Goal: Task Accomplishment & Management: Use online tool/utility

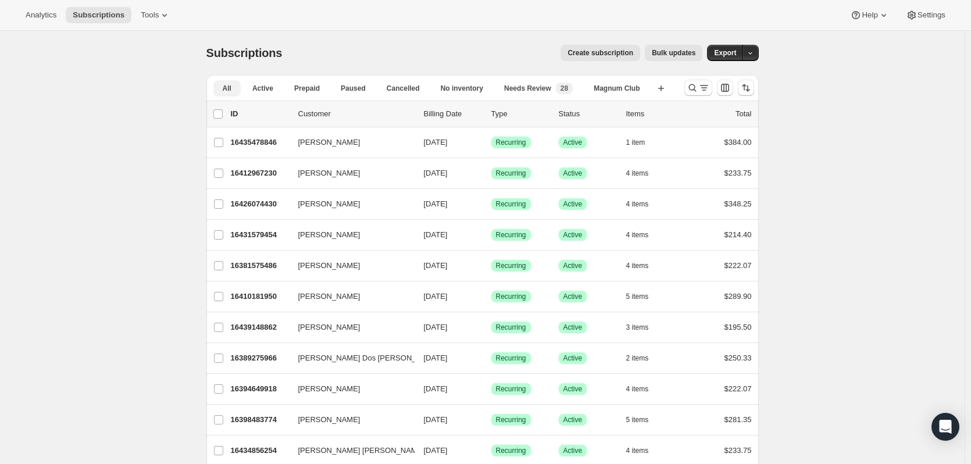
click at [255, 83] on button "Active" at bounding box center [263, 88] width 40 height 16
click at [661, 85] on icon "button" at bounding box center [662, 89] width 12 height 12
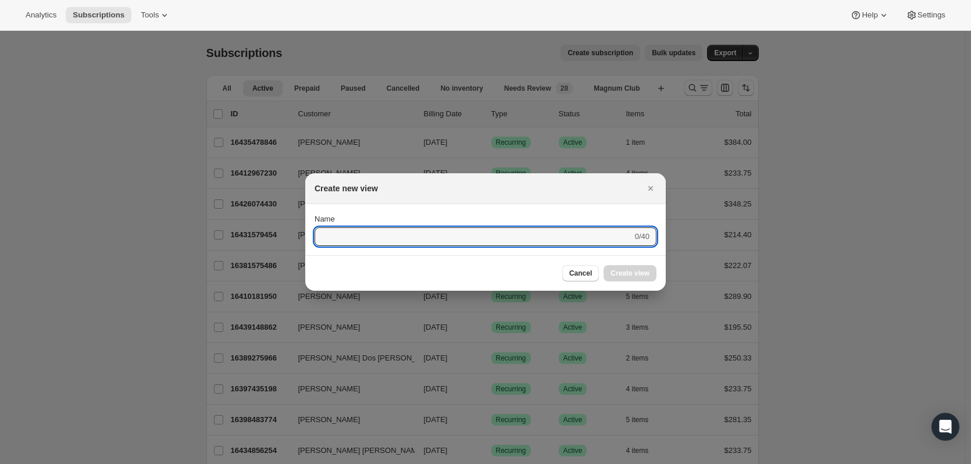
click at [585, 278] on button "Cancel" at bounding box center [580, 273] width 37 height 16
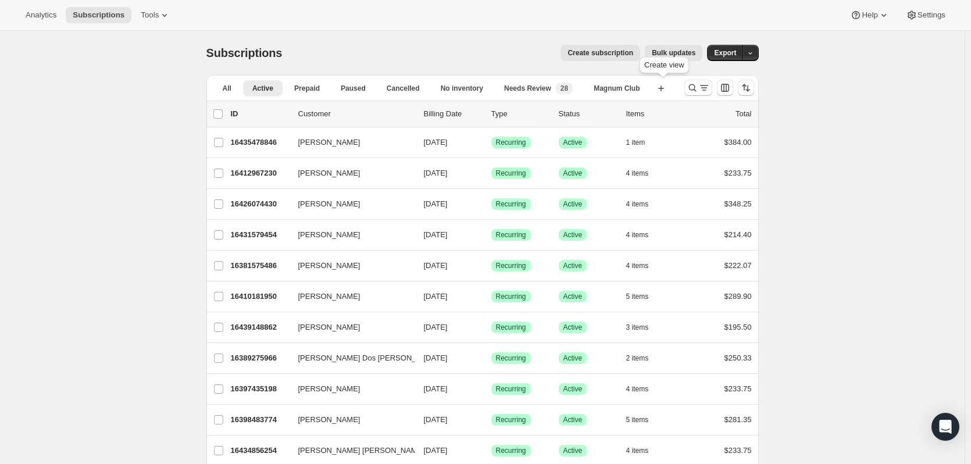
click at [699, 90] on icon "Search and filter results" at bounding box center [693, 88] width 12 height 12
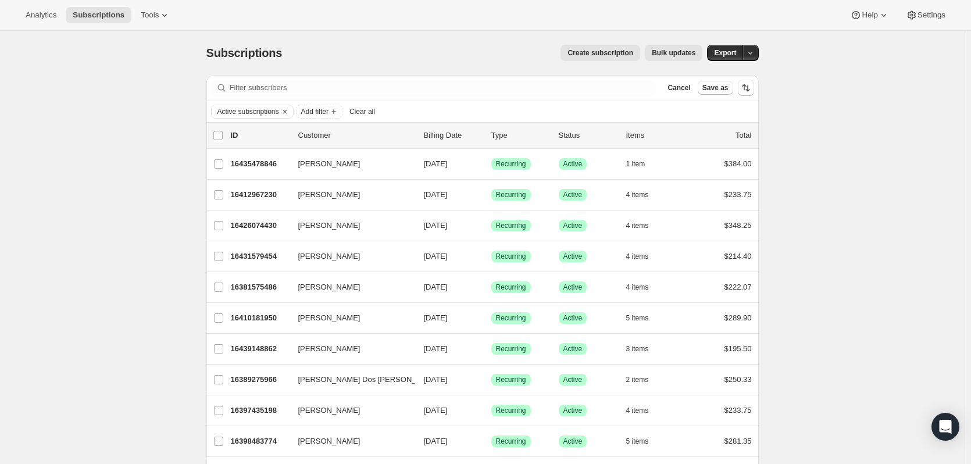
click at [339, 113] on icon "Add filter" at bounding box center [333, 111] width 9 height 9
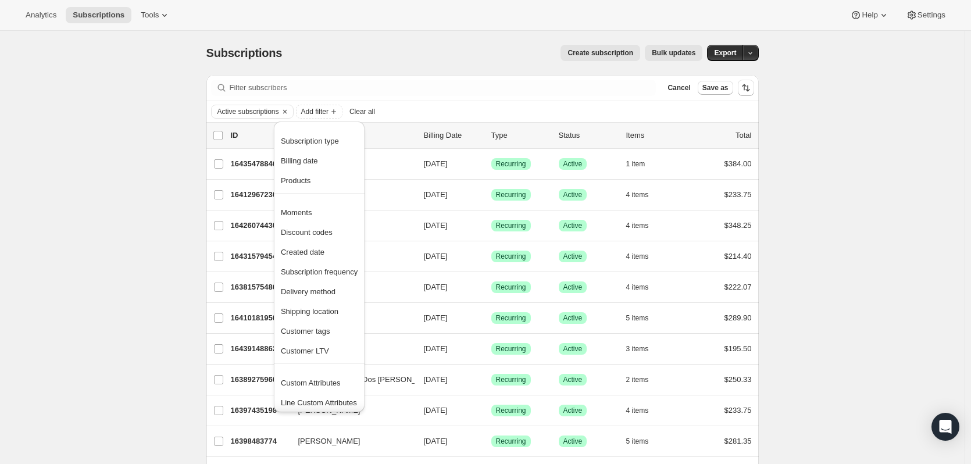
click at [329, 298] on button "Delivery method" at bounding box center [319, 291] width 84 height 19
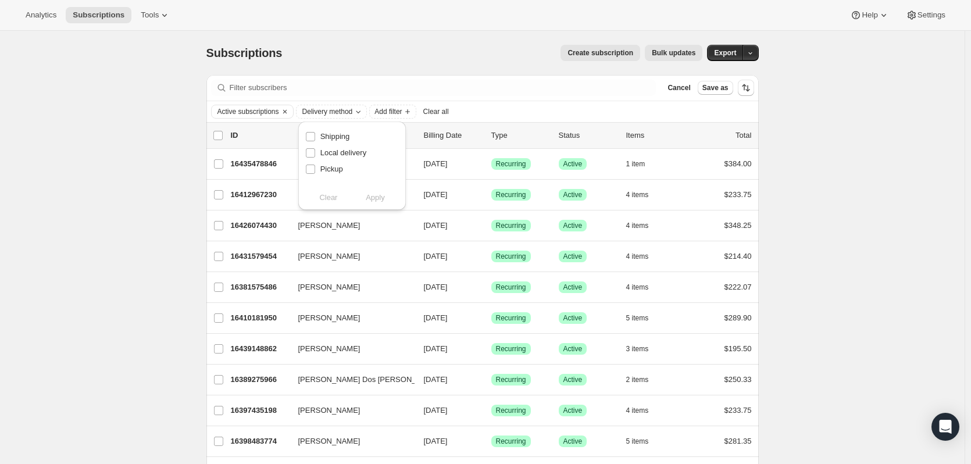
click at [336, 166] on span "Pickup" at bounding box center [331, 169] width 23 height 9
click at [315, 166] on input "Pickup" at bounding box center [310, 169] width 9 height 9
checkbox input "true"
click at [387, 200] on button "Apply" at bounding box center [375, 197] width 61 height 19
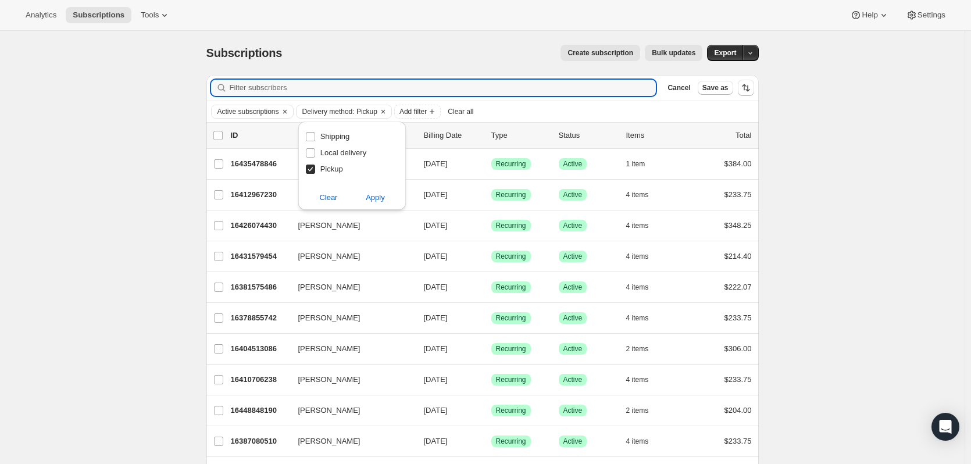
click at [482, 93] on input "Filter subscribers" at bounding box center [443, 88] width 427 height 16
click at [724, 52] on span "Export" at bounding box center [725, 52] width 22 height 9
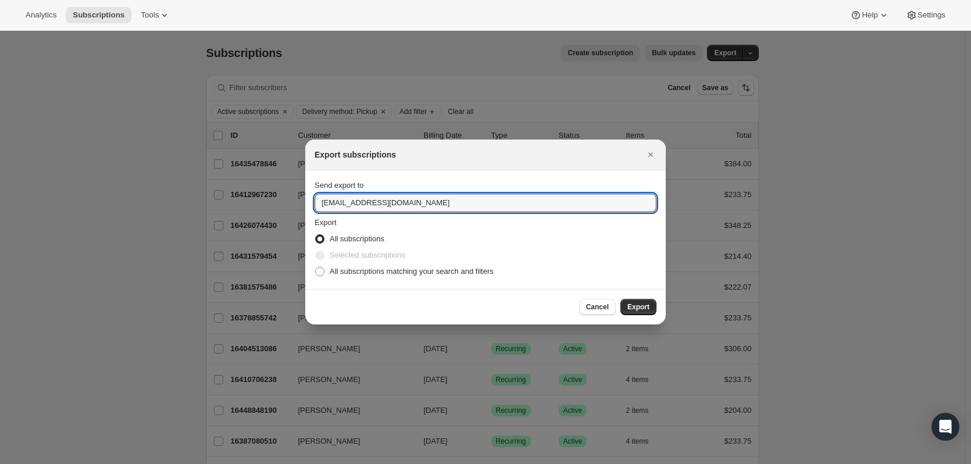
drag, startPoint x: 353, startPoint y: 202, endPoint x: 277, endPoint y: 206, distance: 76.3
type input "[EMAIL_ADDRESS][DOMAIN_NAME]"
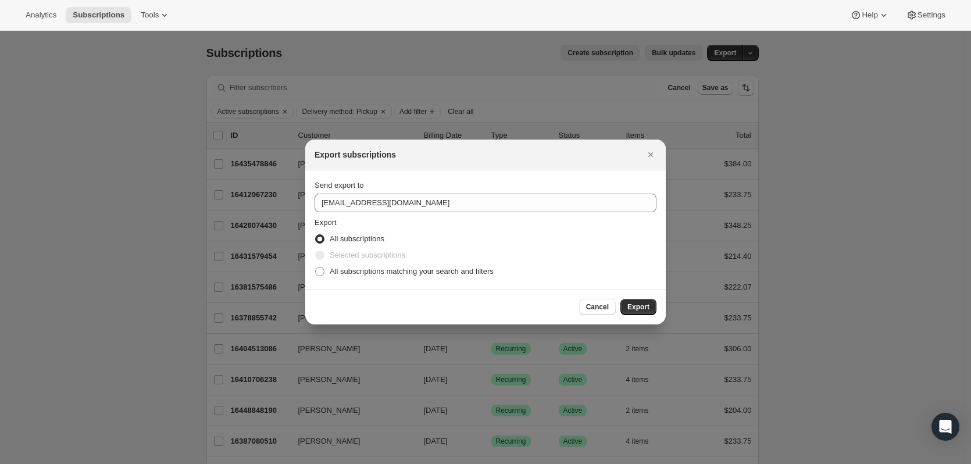
click at [418, 270] on span "All subscriptions matching your search and filters" at bounding box center [412, 271] width 164 height 9
click at [316, 268] on input "All subscriptions matching your search and filters" at bounding box center [315, 267] width 1 height 1
radio input "true"
click at [653, 314] on button "Export" at bounding box center [639, 307] width 36 height 16
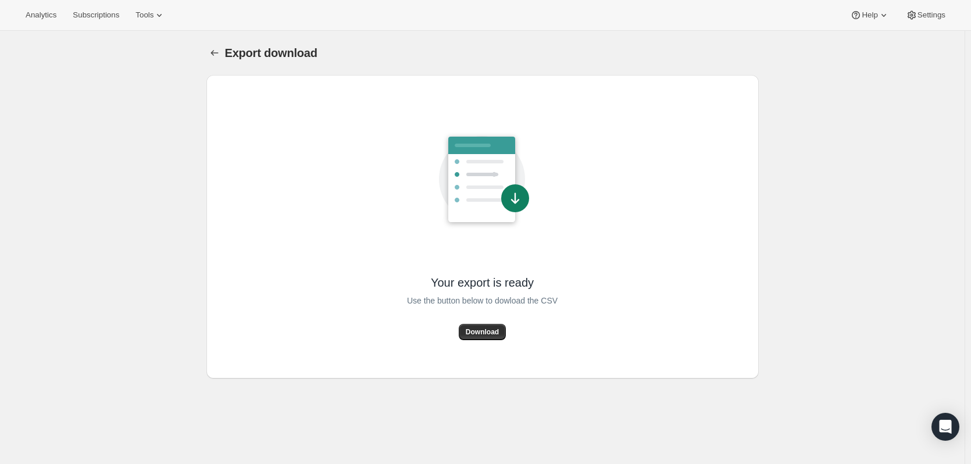
click at [498, 334] on span "Download" at bounding box center [482, 331] width 33 height 9
click at [503, 336] on button "Download" at bounding box center [482, 332] width 47 height 16
click at [159, 326] on div "Export download. This page is ready Export download Your export is ready Use th…" at bounding box center [482, 263] width 965 height 464
click at [215, 54] on icon "Export download" at bounding box center [215, 53] width 8 height 6
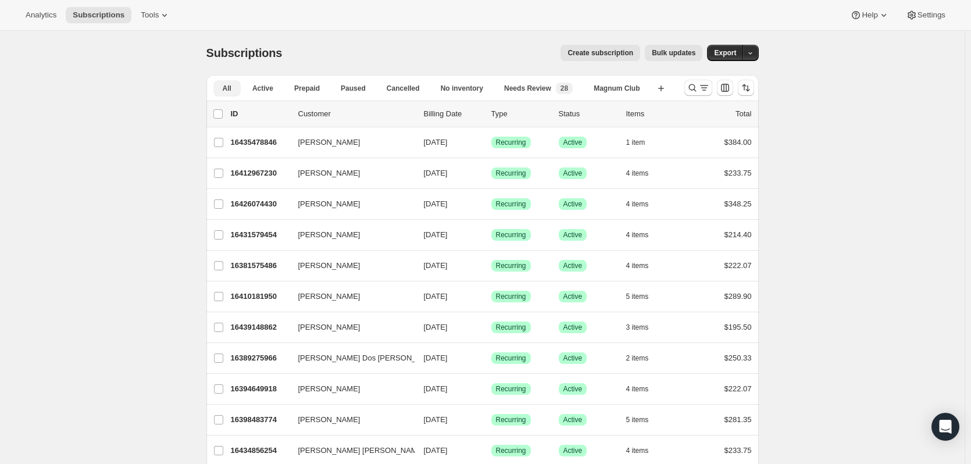
click at [270, 86] on span "Active" at bounding box center [262, 88] width 21 height 9
click at [690, 88] on icon "Search and filter results" at bounding box center [693, 88] width 12 height 12
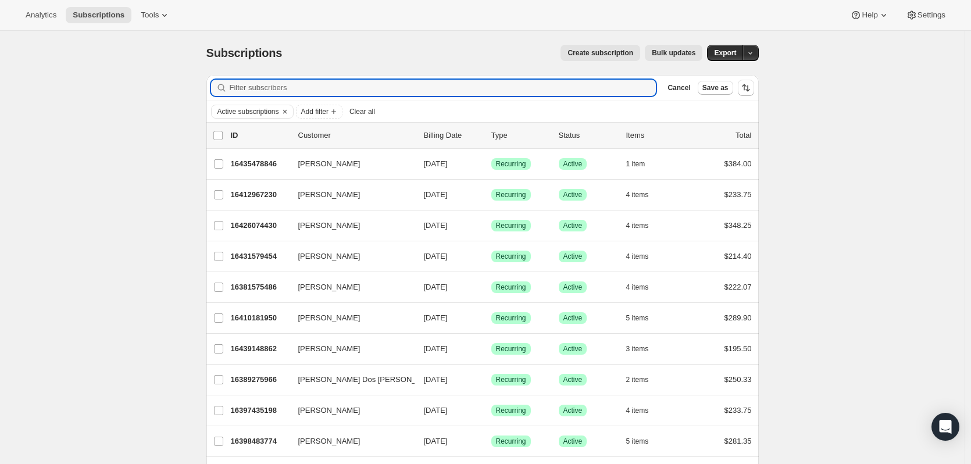
click at [288, 86] on input "Filter subscribers" at bounding box center [443, 88] width 427 height 16
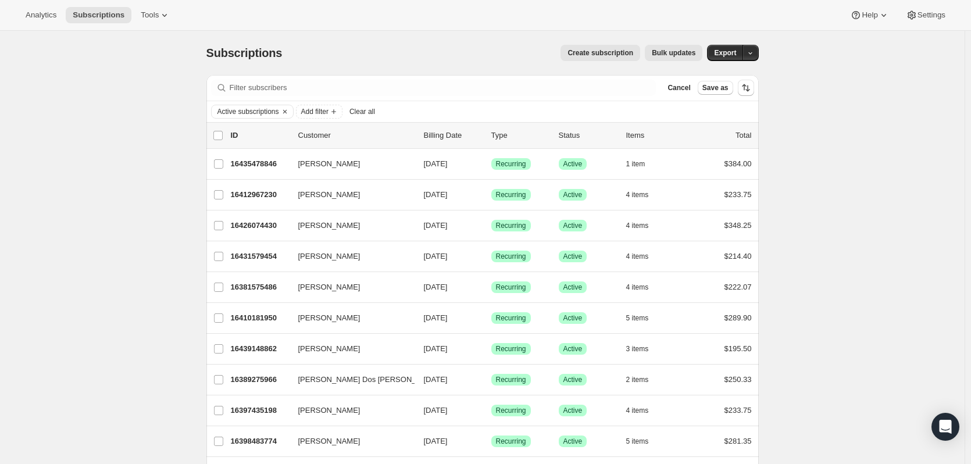
click at [323, 115] on span "Add filter" at bounding box center [314, 111] width 27 height 9
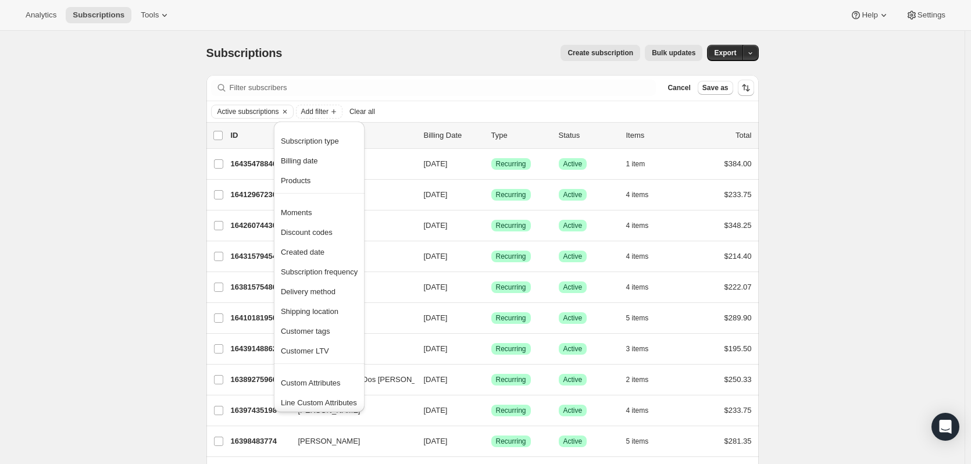
click at [340, 300] on button "Delivery method" at bounding box center [319, 291] width 84 height 19
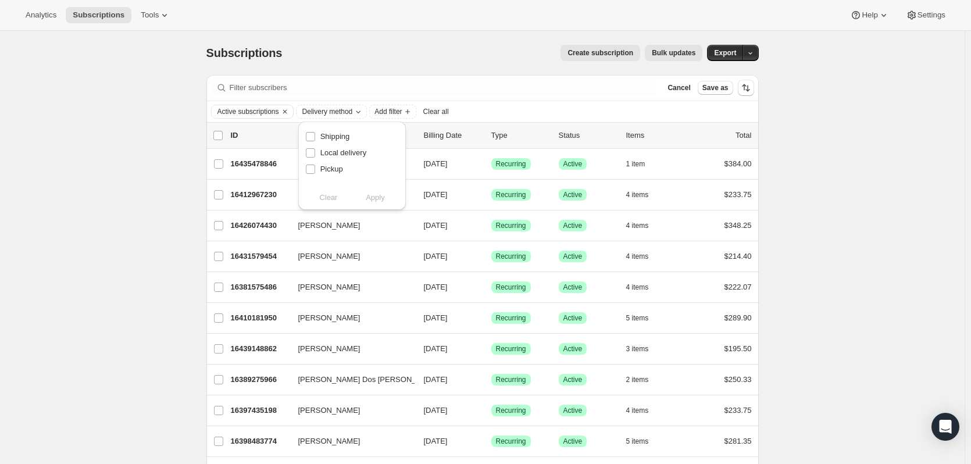
click at [333, 174] on span "Pickup" at bounding box center [331, 169] width 23 height 12
click at [315, 174] on input "Pickup" at bounding box center [310, 169] width 9 height 9
checkbox input "true"
click at [369, 197] on span "Apply" at bounding box center [375, 198] width 19 height 12
click at [408, 29] on div "Analytics Subscriptions Tools Help Settings" at bounding box center [485, 15] width 971 height 31
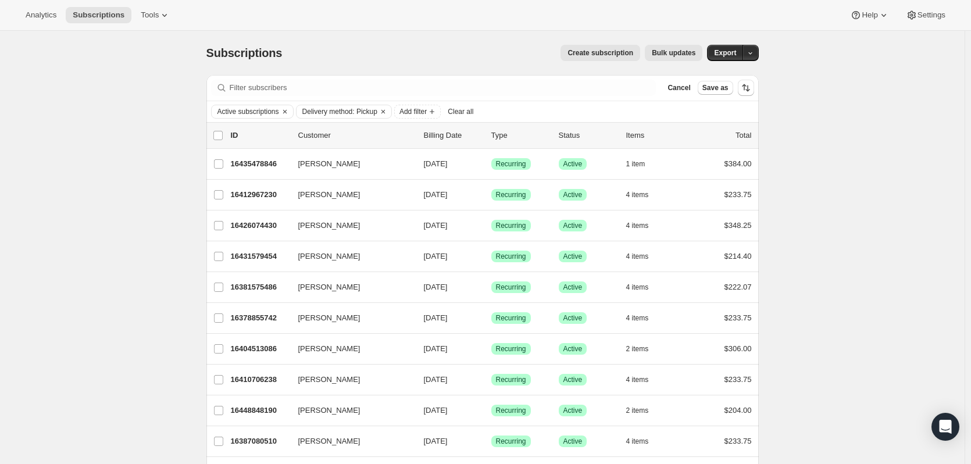
click at [754, 52] on icon "button" at bounding box center [751, 53] width 8 height 8
click at [429, 46] on div "Create subscription Bulk updates" at bounding box center [499, 53] width 407 height 16
click at [437, 109] on icon "Add filter" at bounding box center [432, 111] width 9 height 9
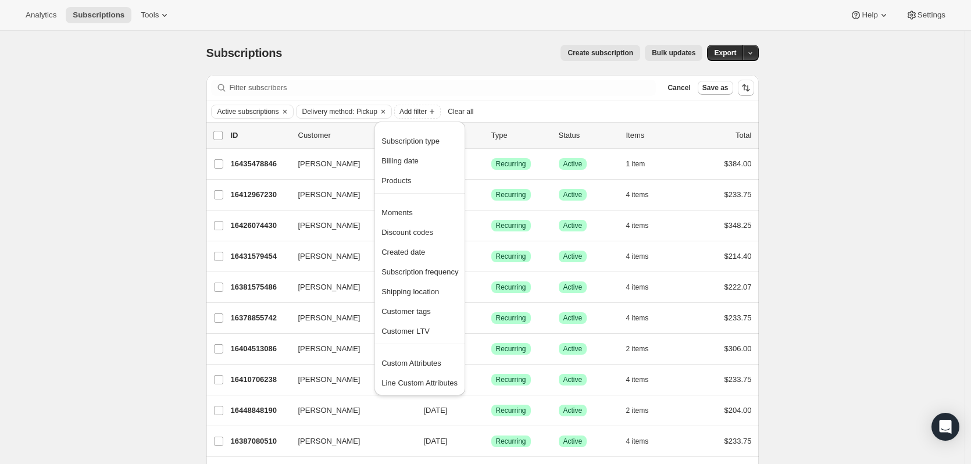
click at [431, 69] on div "Subscriptions. This page is ready Subscriptions Create subscription Bulk update…" at bounding box center [482, 53] width 553 height 44
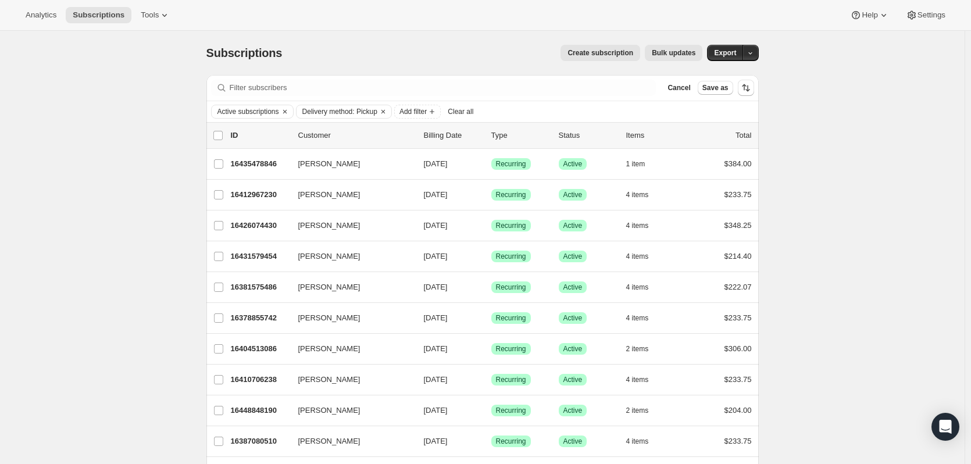
click at [219, 133] on input "0 selected" at bounding box center [217, 135] width 9 height 9
checkbox input "true"
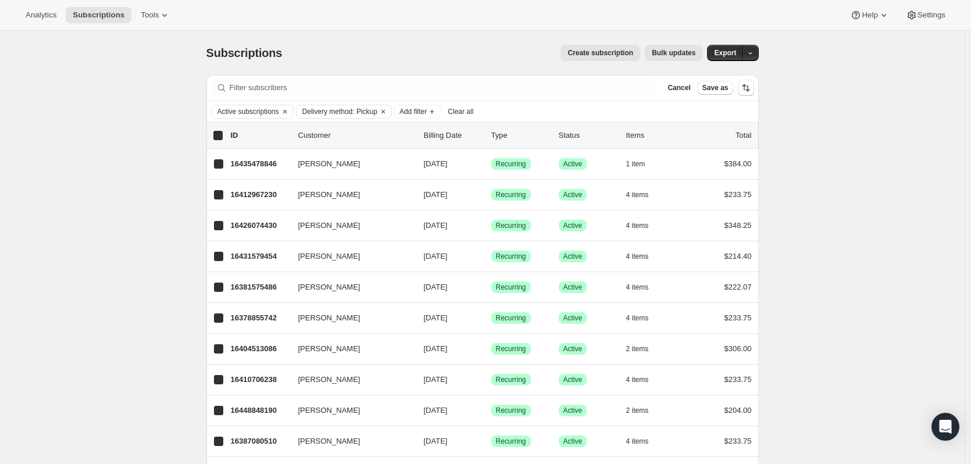
checkbox input "true"
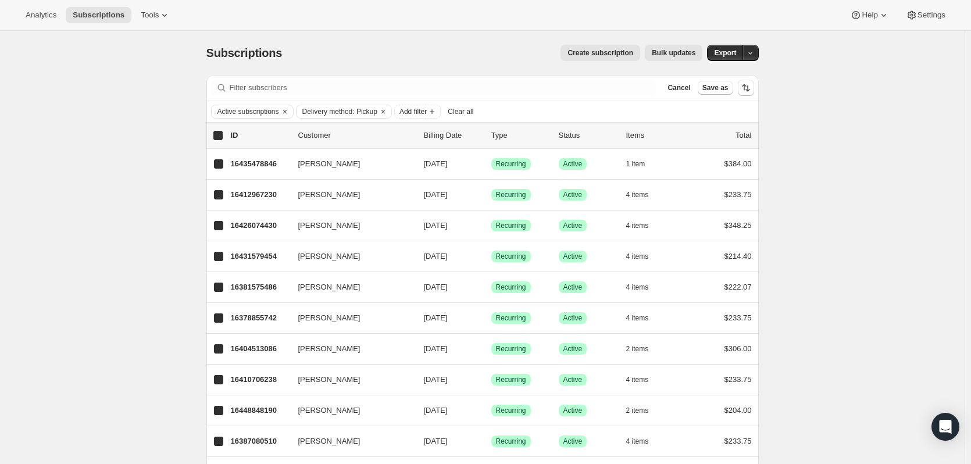
checkbox input "true"
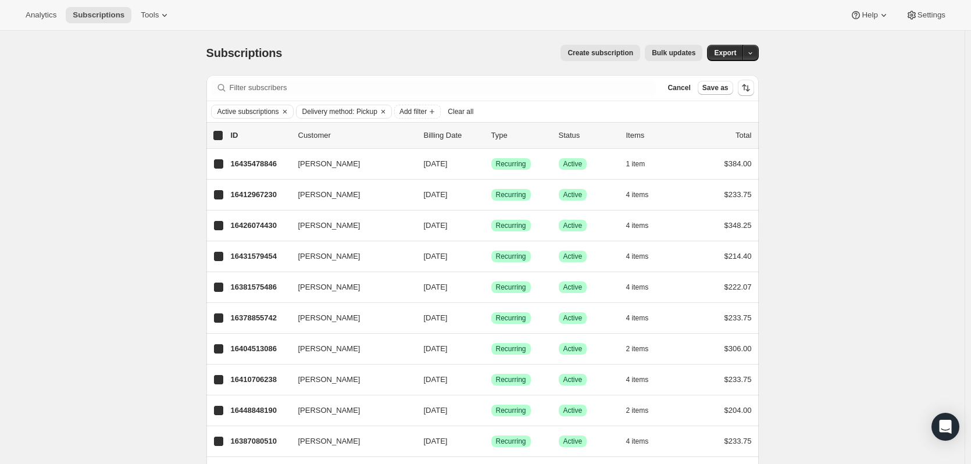
checkbox input "true"
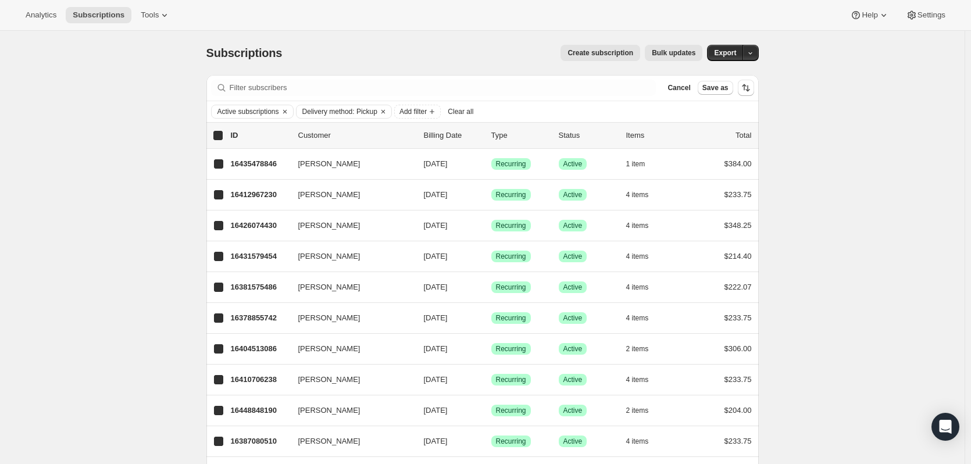
checkbox input "true"
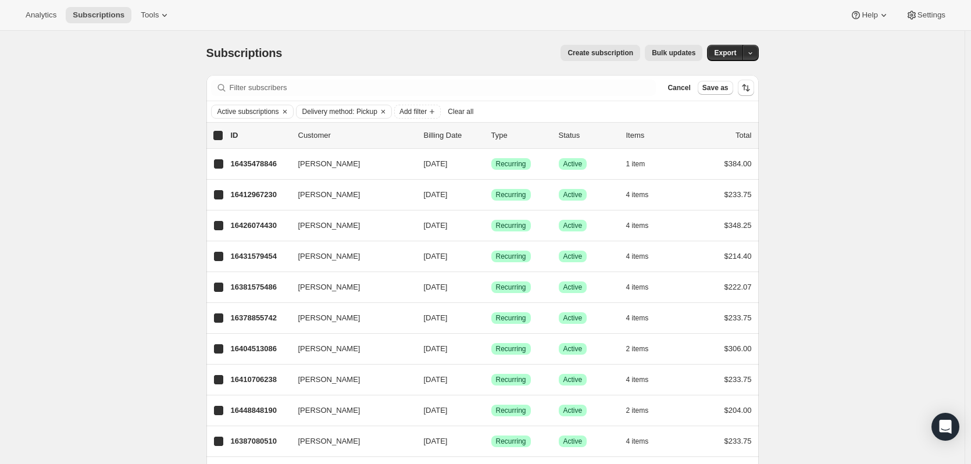
checkbox input "true"
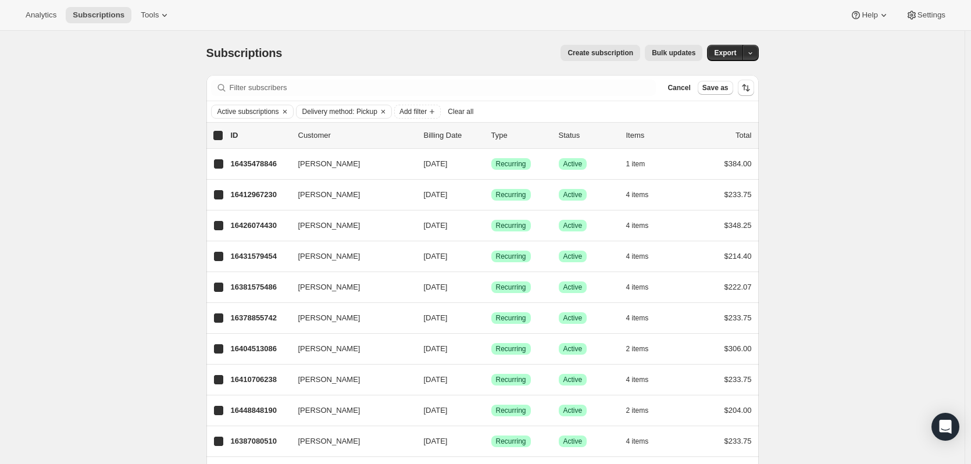
checkbox input "true"
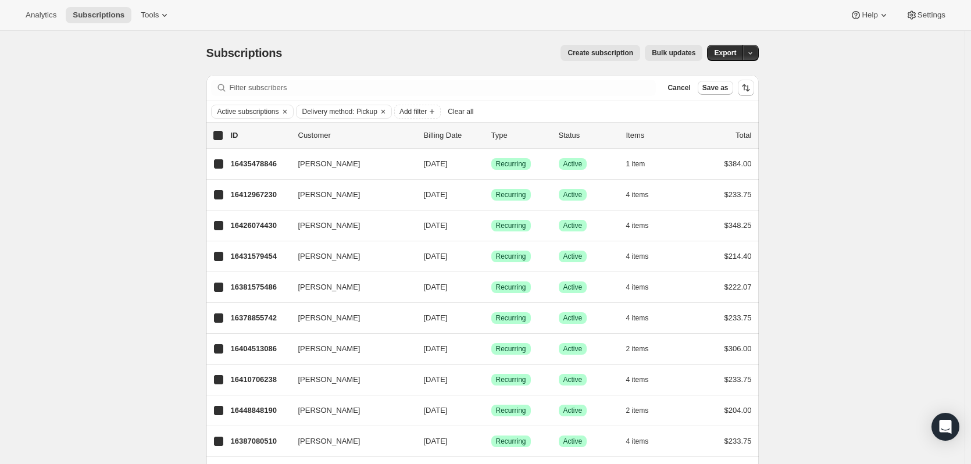
checkbox input "true"
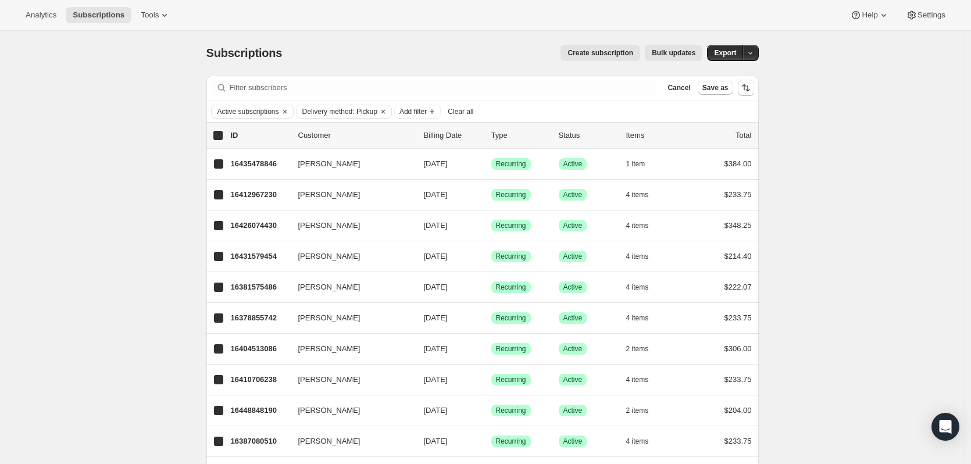
checkbox input "true"
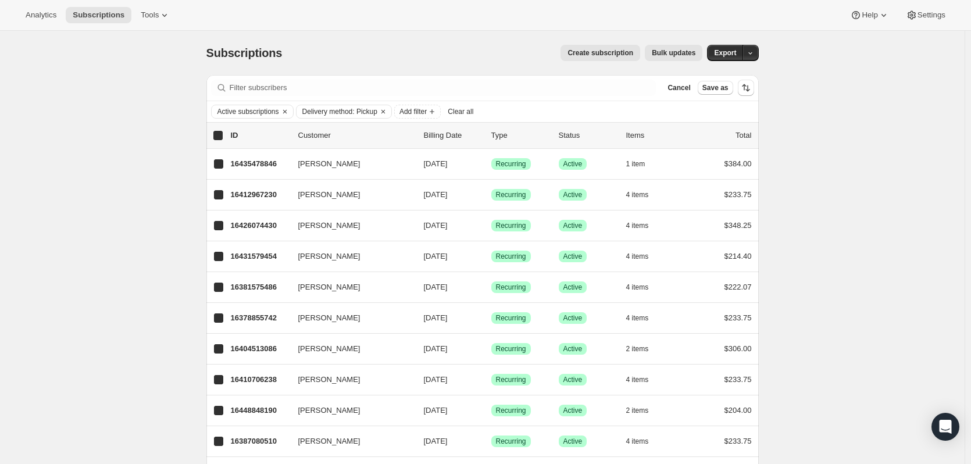
checkbox input "true"
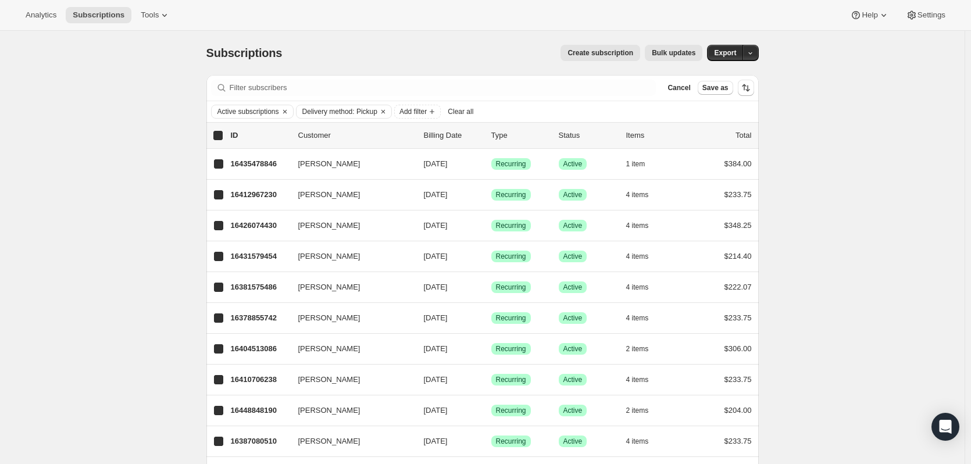
checkbox input "true"
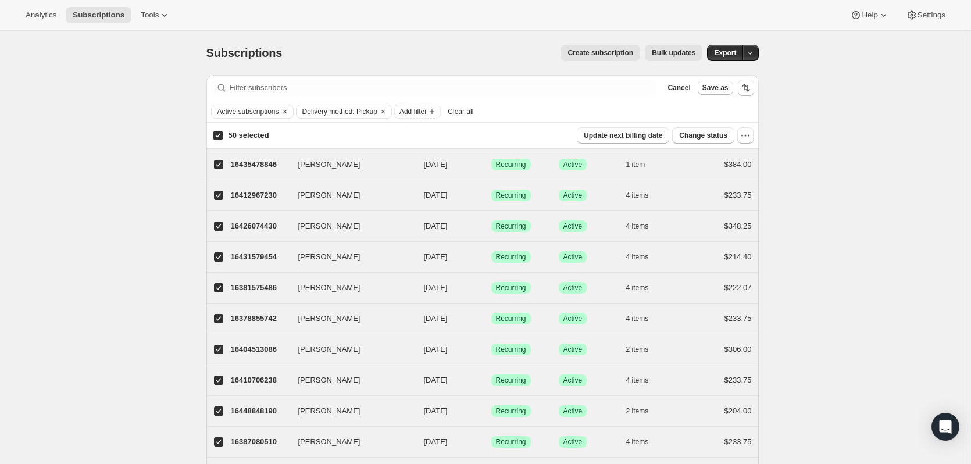
click at [749, 138] on icon "button" at bounding box center [746, 136] width 12 height 12
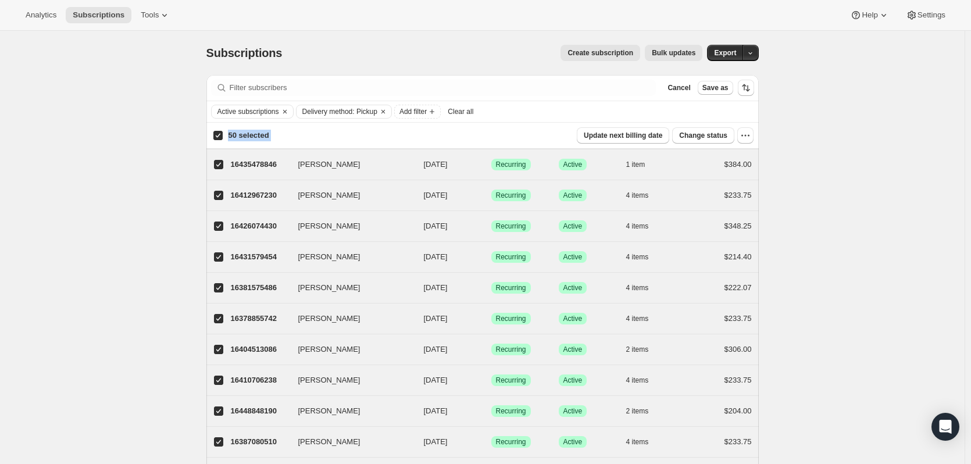
click at [222, 130] on label "50 selected" at bounding box center [241, 135] width 56 height 16
click at [222, 131] on input "50 selected" at bounding box center [217, 135] width 9 height 9
checkbox input "false"
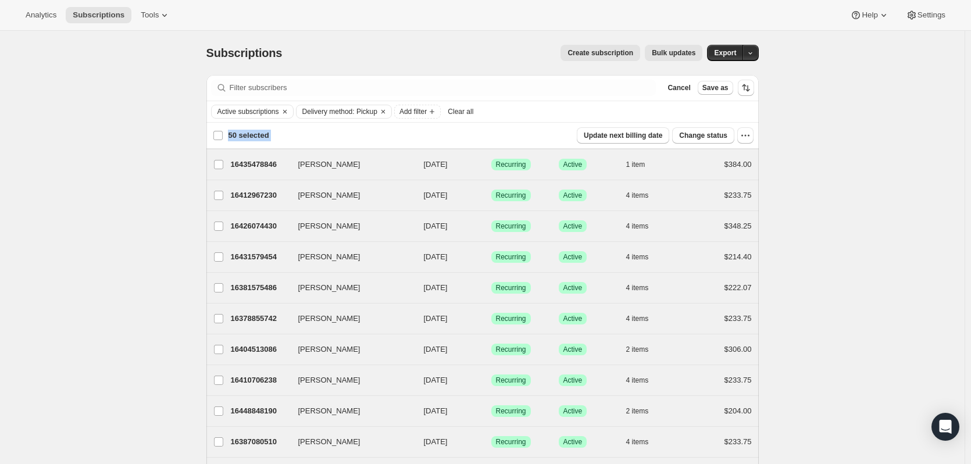
checkbox input "false"
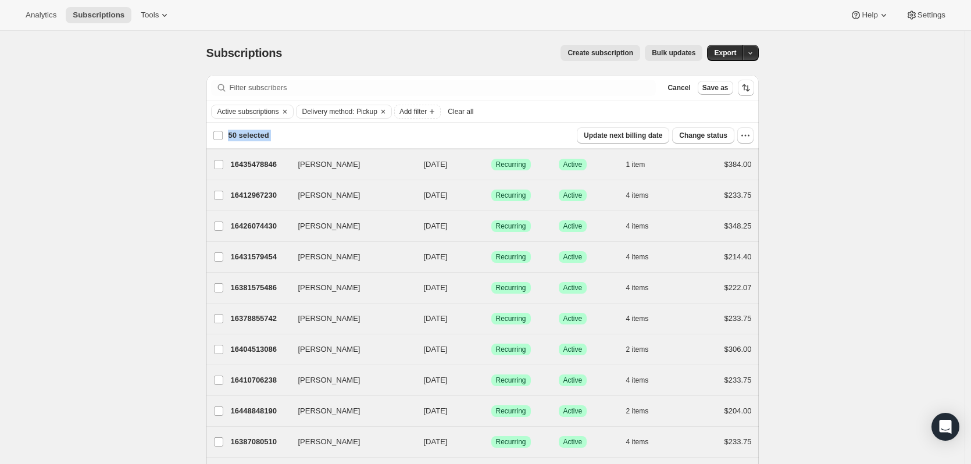
checkbox input "false"
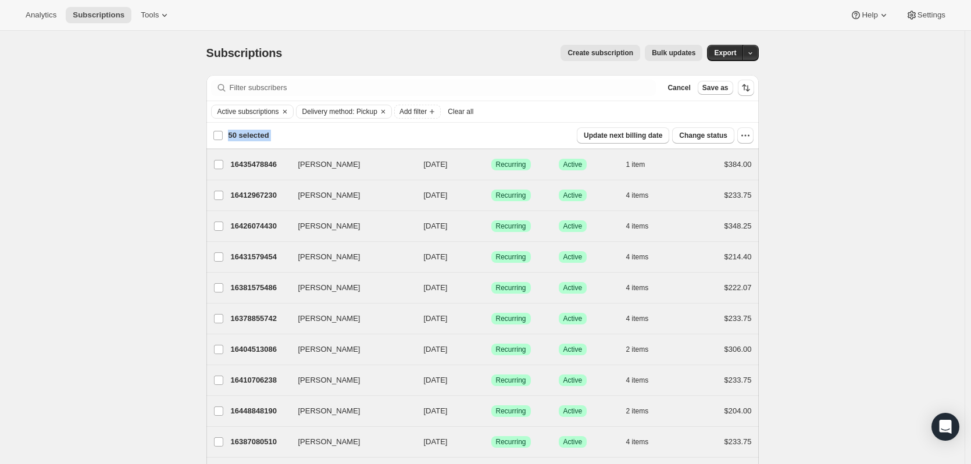
checkbox input "false"
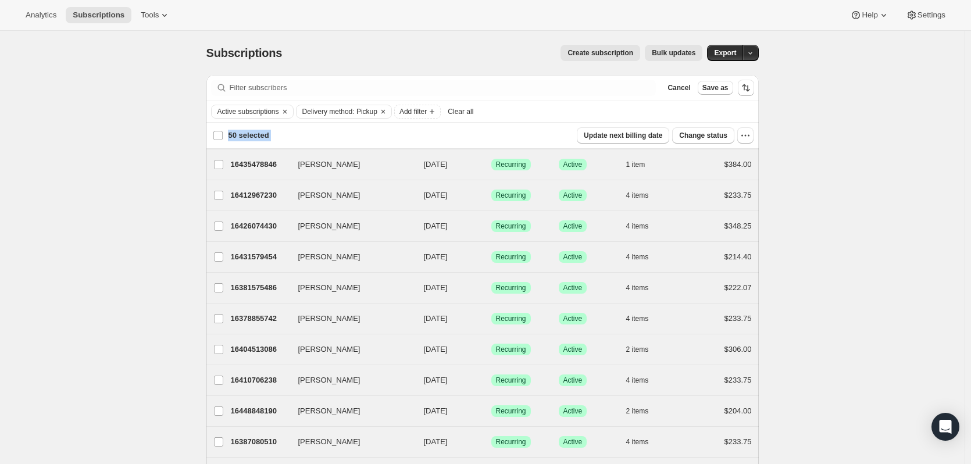
checkbox input "false"
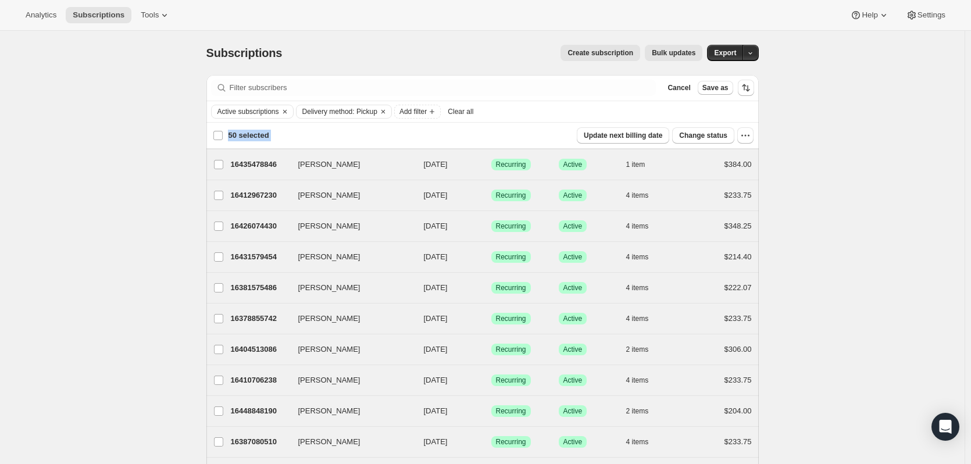
checkbox input "false"
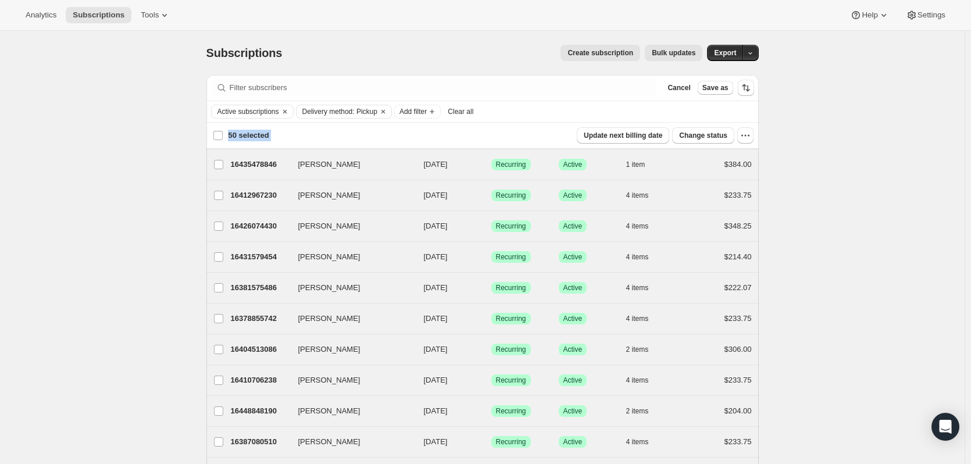
checkbox input "false"
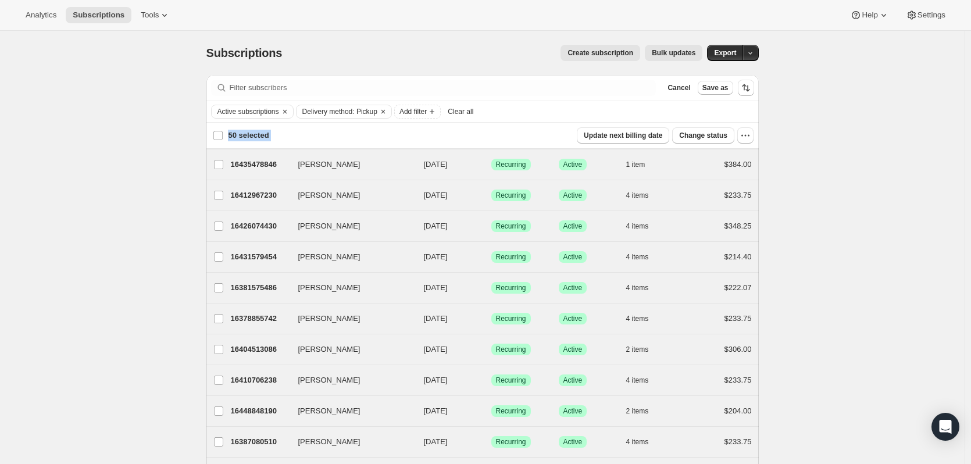
checkbox input "false"
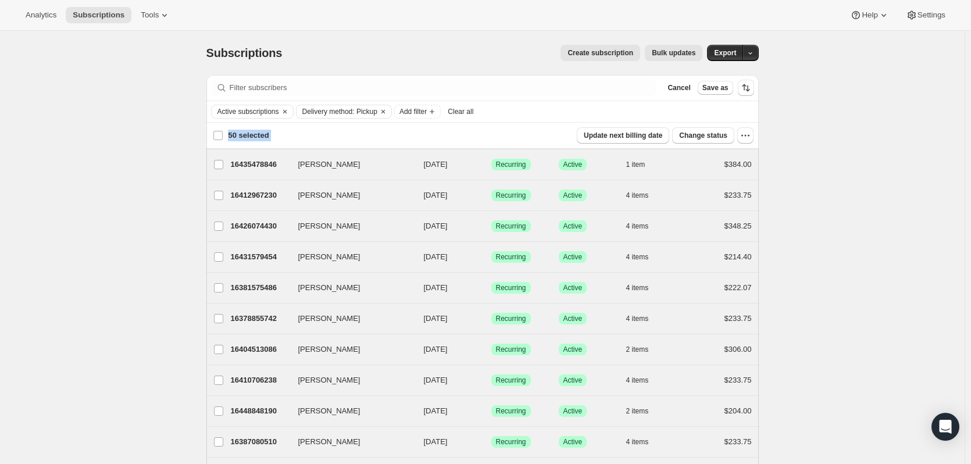
checkbox input "false"
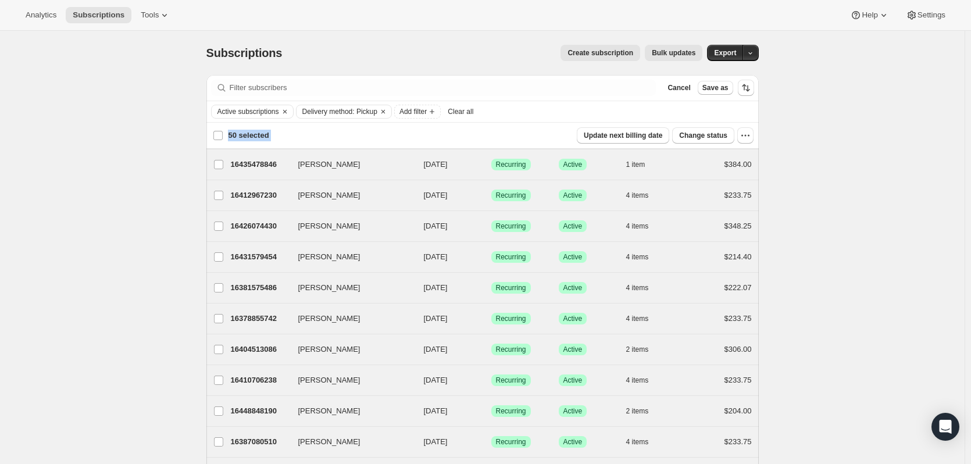
checkbox input "false"
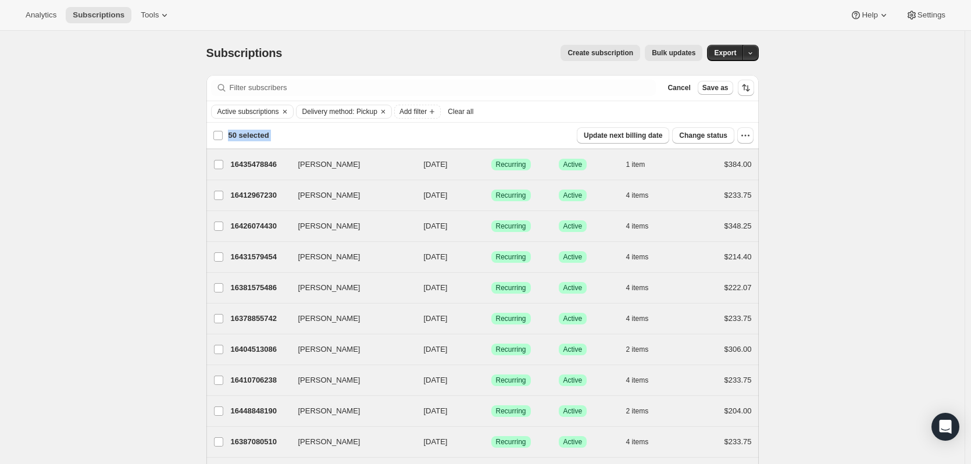
checkbox input "false"
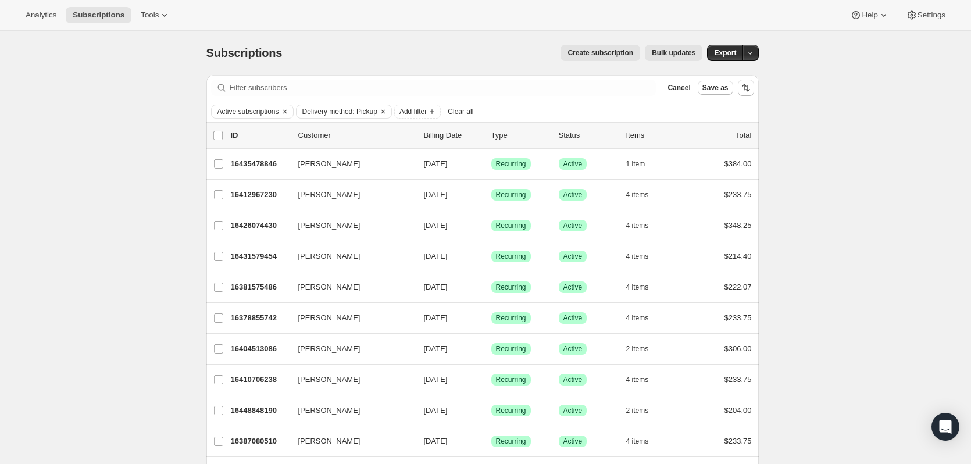
click at [732, 55] on span "Export" at bounding box center [725, 52] width 22 height 9
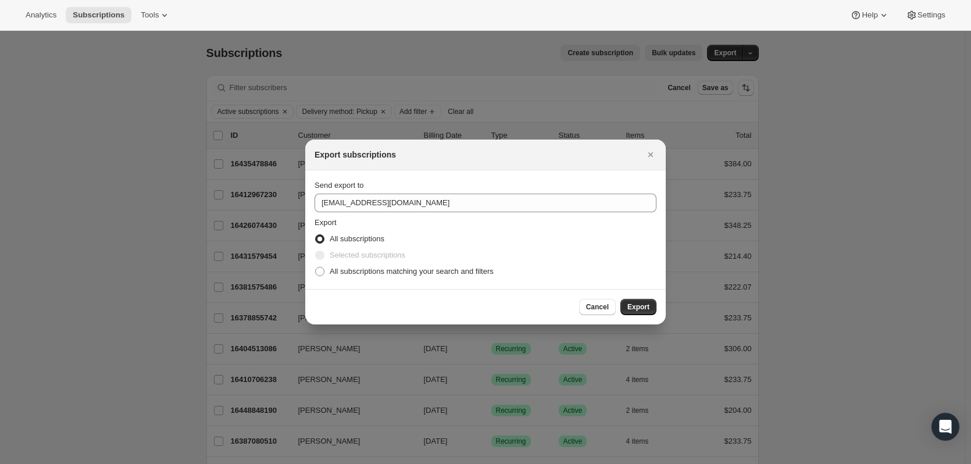
click at [485, 266] on span "All subscriptions matching your search and filters" at bounding box center [412, 272] width 164 height 12
click at [316, 267] on input "All subscriptions matching your search and filters" at bounding box center [315, 267] width 1 height 1
radio input "true"
click at [641, 302] on button "Export" at bounding box center [639, 307] width 36 height 16
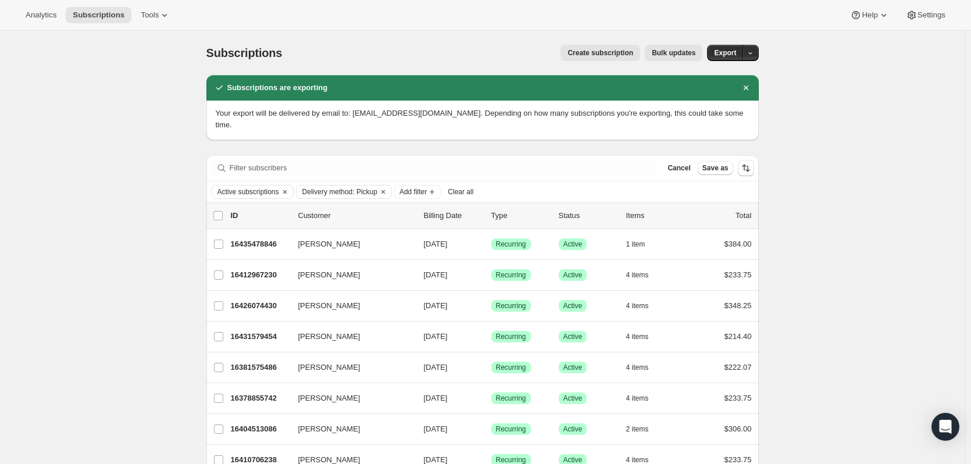
click at [754, 55] on icon "button" at bounding box center [751, 53] width 8 height 8
click at [759, 51] on button "button" at bounding box center [751, 53] width 16 height 16
click at [752, 162] on icon "Sort the results" at bounding box center [746, 168] width 12 height 12
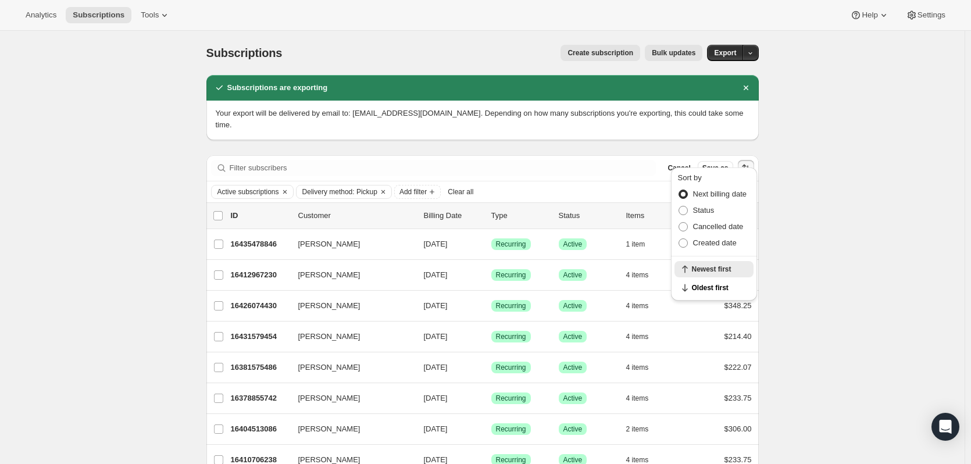
click at [753, 53] on icon "button" at bounding box center [751, 53] width 8 height 8
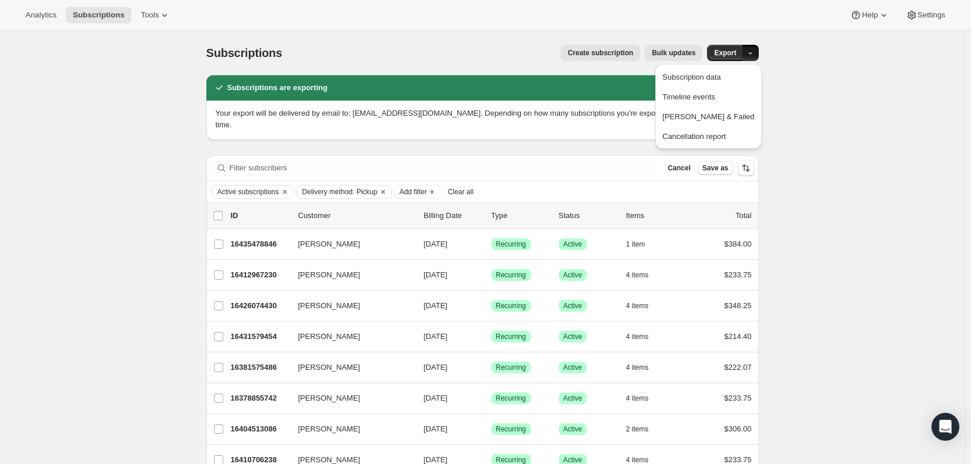
click at [732, 50] on span "Export" at bounding box center [725, 52] width 22 height 9
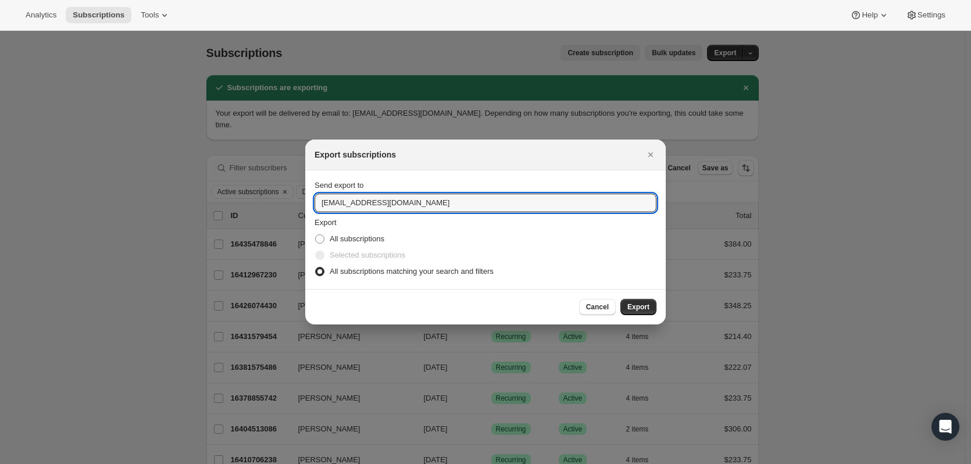
drag, startPoint x: 355, startPoint y: 206, endPoint x: 262, endPoint y: 209, distance: 93.1
type input "[EMAIL_ADDRESS][DOMAIN_NAME]"
click at [635, 301] on button "Export" at bounding box center [639, 307] width 36 height 16
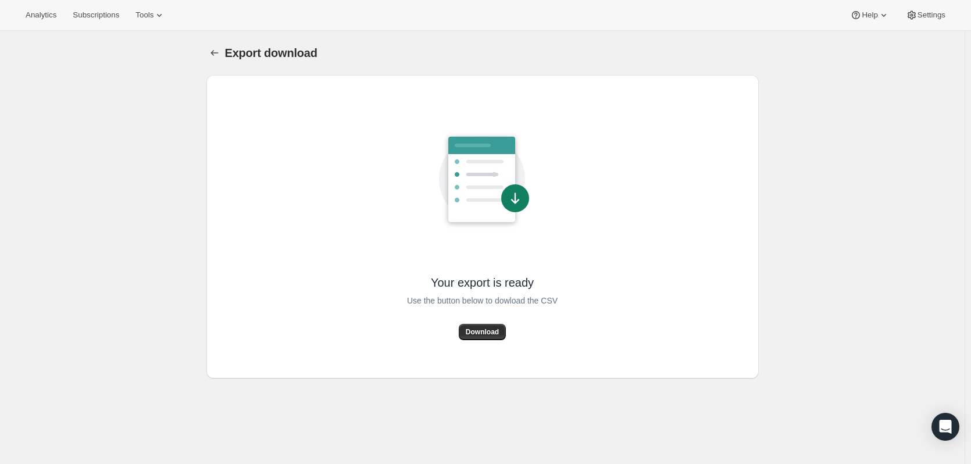
click at [486, 330] on span "Download" at bounding box center [482, 331] width 33 height 9
